Goal: Transaction & Acquisition: Purchase product/service

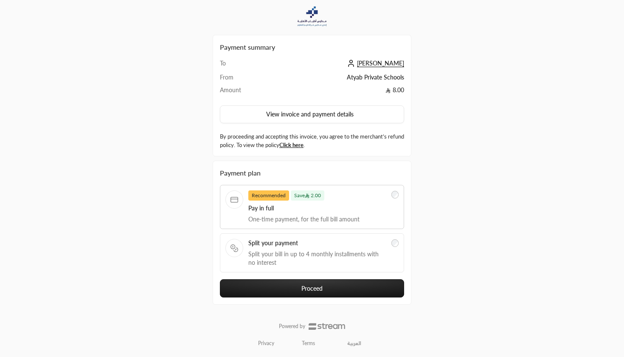
click at [348, 345] on link "العربية" at bounding box center [354, 343] width 23 height 14
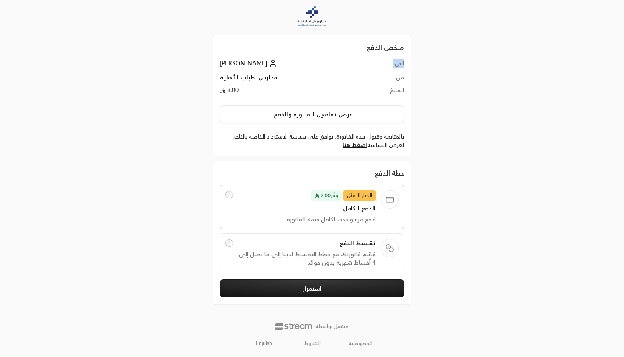
drag, startPoint x: 409, startPoint y: 63, endPoint x: 340, endPoint y: 63, distance: 68.8
click at [340, 63] on div "ملخص الدفع الى [PERSON_NAME] من مدارس أطياب الأهلية المبلغ 8.00 عرض تفاصيل الفا…" at bounding box center [312, 95] width 199 height 121
click at [294, 63] on td "[PERSON_NAME]" at bounding box center [294, 66] width 148 height 14
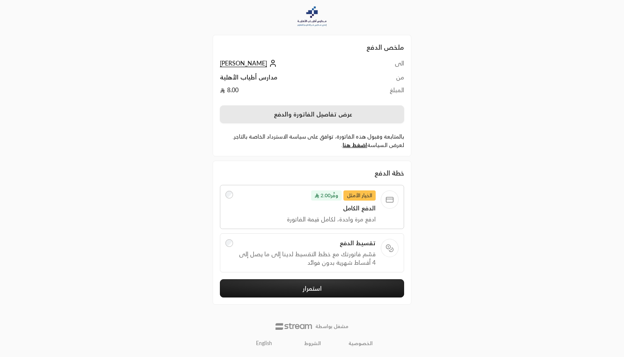
click at [319, 116] on button "عرض تفاصيل الفاتورة والدفع" at bounding box center [312, 114] width 184 height 18
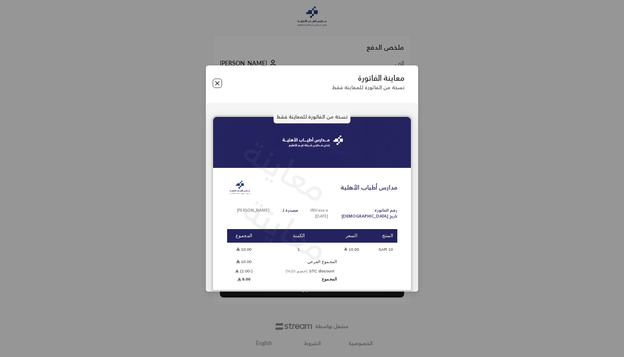
click at [214, 85] on button "Close" at bounding box center [217, 83] width 9 height 9
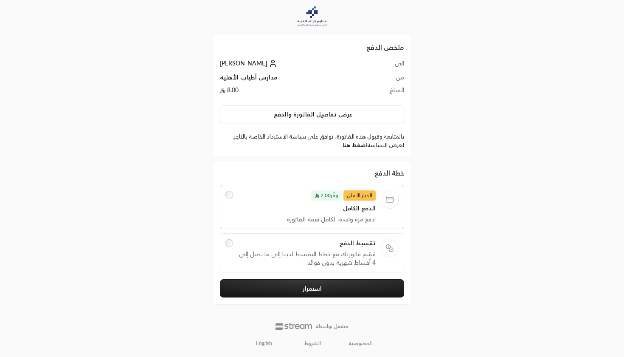
click at [359, 146] on link "اضغط هنا" at bounding box center [355, 144] width 25 height 7
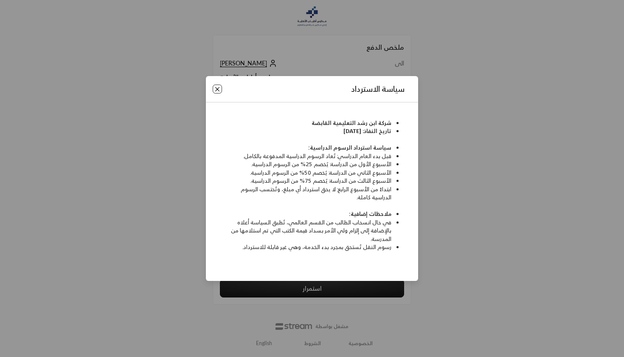
click at [215, 94] on button "Close" at bounding box center [217, 89] width 9 height 9
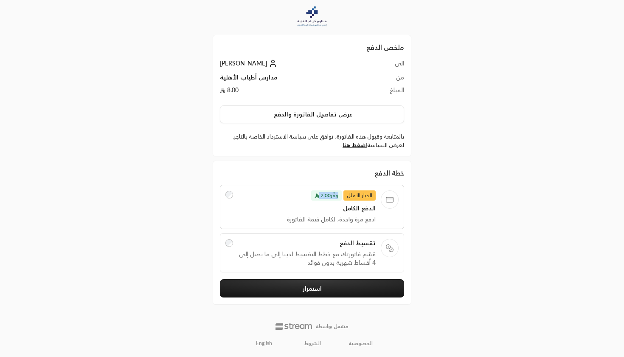
drag, startPoint x: 312, startPoint y: 195, endPoint x: 341, endPoint y: 194, distance: 28.9
click at [341, 194] on span "وفَّر 2.00" at bounding box center [326, 195] width 31 height 10
click at [308, 195] on div "الخيار الأمثل وفَّر 2.00" at bounding box center [307, 195] width 138 height 10
drag, startPoint x: 308, startPoint y: 195, endPoint x: 348, endPoint y: 192, distance: 40.5
click at [348, 192] on div "الخيار الأمثل وفَّر 2.00" at bounding box center [307, 195] width 138 height 10
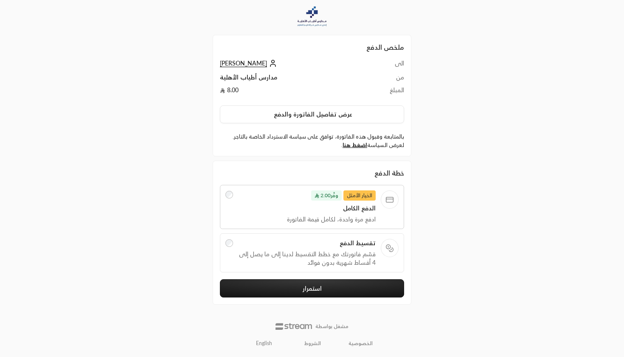
click at [297, 252] on span "قسّم فاتورتك مع خطط التقسيط لدينا إلى ما يصل إلى 4 أقساط شهرية بدون فوائد" at bounding box center [307, 258] width 138 height 17
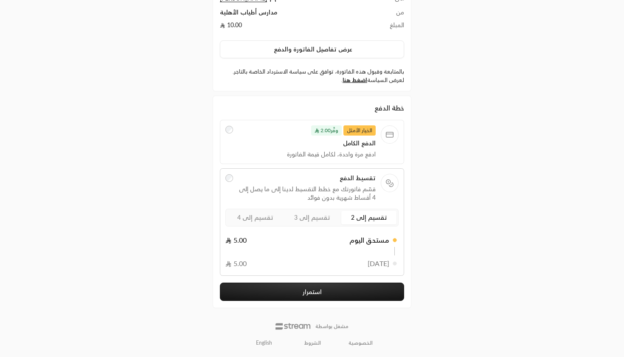
scroll to position [65, 0]
click at [291, 218] on label "تقسيم إلى 3" at bounding box center [312, 218] width 55 height 14
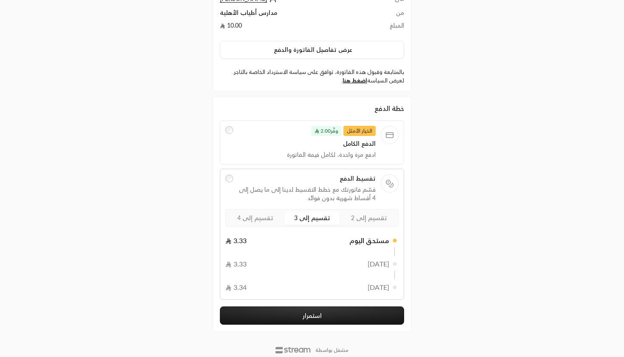
click at [260, 219] on span "تقسيم إلى 4" at bounding box center [255, 217] width 36 height 7
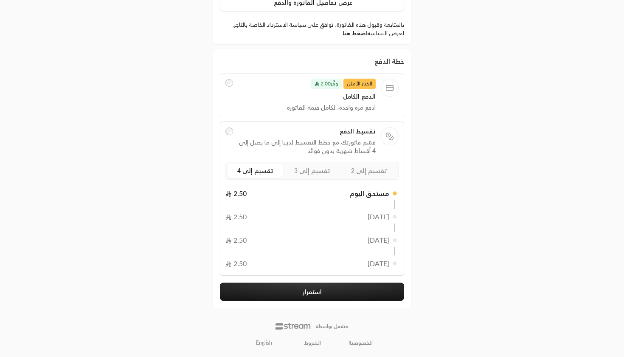
scroll to position [111, 0]
click at [254, 167] on span "تقسيم إلى 4" at bounding box center [255, 170] width 36 height 7
click at [297, 293] on button "استمرار" at bounding box center [312, 292] width 184 height 18
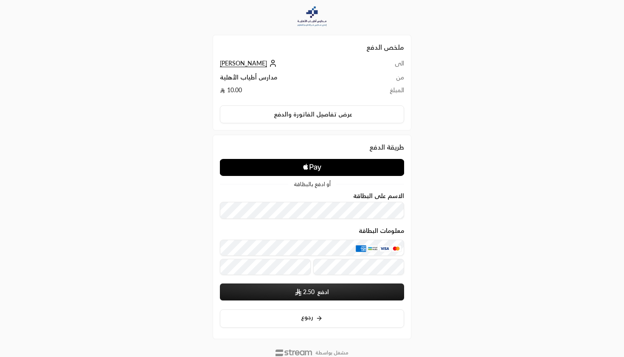
click at [347, 165] on icon "Apple Logo" at bounding box center [312, 167] width 92 height 15
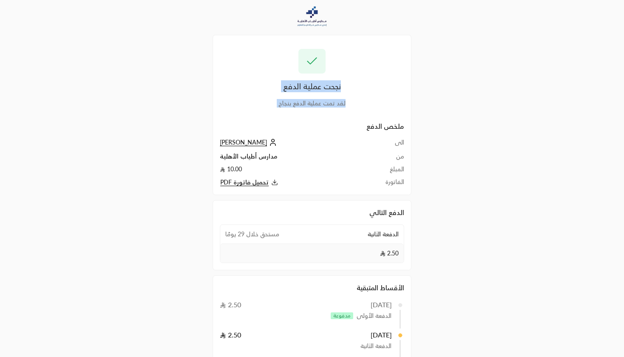
drag, startPoint x: 242, startPoint y: 56, endPoint x: 382, endPoint y: 121, distance: 154.3
click at [382, 121] on div "نجحت عملية الدفع لقد تمت عملية الدفع بنجاح ملخص الدفع الى محمد من مدارس أطياب ا…" at bounding box center [312, 115] width 199 height 160
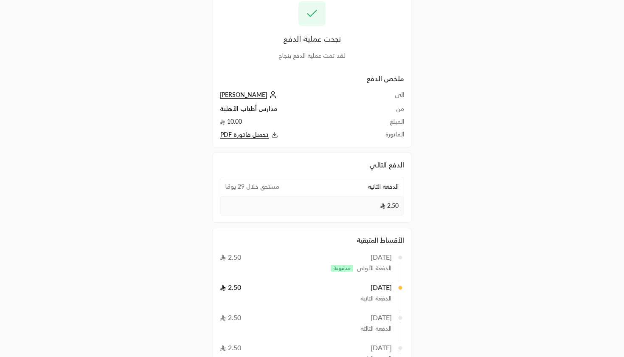
scroll to position [57, 0]
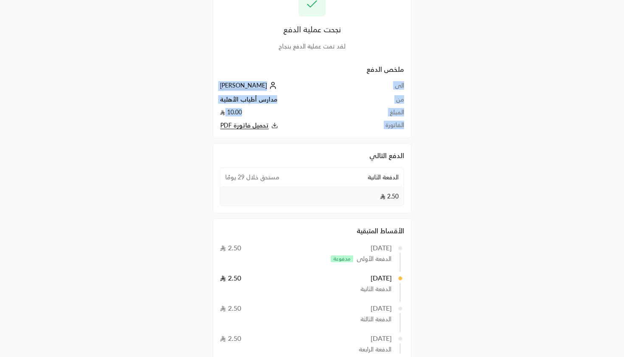
drag, startPoint x: 348, startPoint y: 77, endPoint x: 348, endPoint y: 138, distance: 60.7
click at [348, 138] on div "نجحت عملية الدفع لقد تمت عملية الدفع بنجاح ملخص الدفع الى محمد من مدارس أطياب ا…" at bounding box center [312, 154] width 199 height 412
click at [248, 129] on span "تحميل فاتورة PDF" at bounding box center [244, 125] width 48 height 8
click at [344, 157] on div "الدفع التالي" at bounding box center [312, 155] width 184 height 10
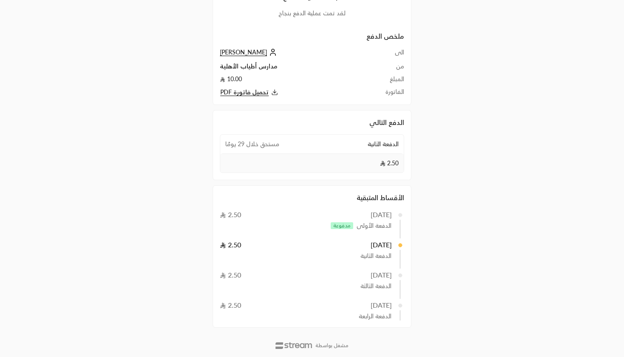
scroll to position [90, 0]
drag, startPoint x: 360, startPoint y: 125, endPoint x: 396, endPoint y: 125, distance: 36.5
click at [396, 125] on div "الدفع التالي" at bounding box center [312, 122] width 184 height 10
click at [364, 149] on div "الدفعة الثانية مستحق خلال 29 يومًا" at bounding box center [311, 144] width 183 height 19
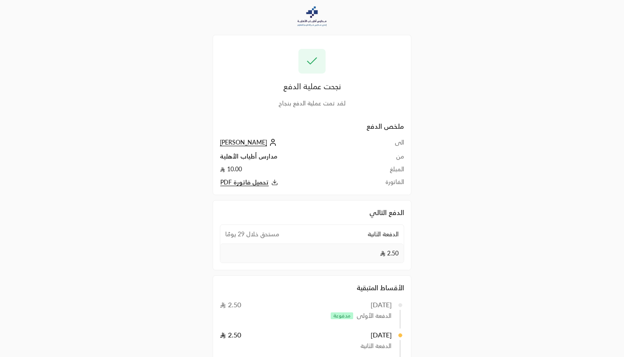
scroll to position [0, 0]
